Goal: Task Accomplishment & Management: Manage account settings

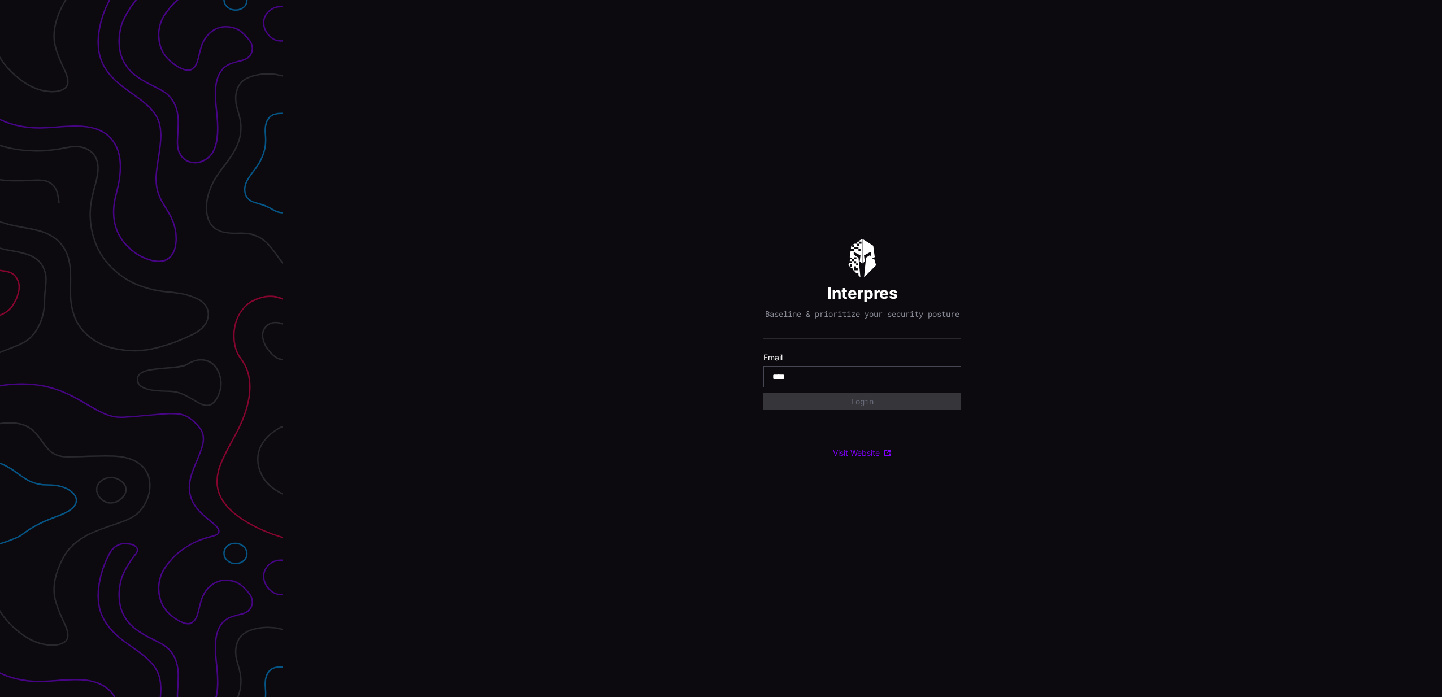
type input "****"
